Goal: Find specific page/section: Find specific page/section

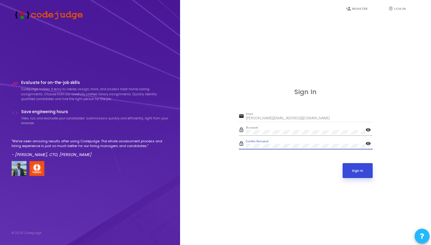
click at [357, 174] on button "Sign In" at bounding box center [358, 170] width 30 height 15
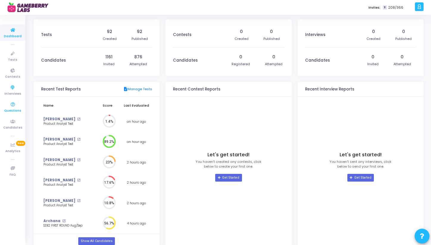
click at [12, 107] on icon at bounding box center [13, 104] width 13 height 7
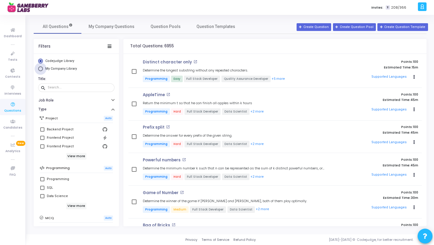
click at [58, 70] on span "My Company Library" at bounding box center [61, 69] width 32 height 4
click at [43, 70] on input "My Company Library" at bounding box center [40, 68] width 5 height 5
radio input "true"
